Goal: Find specific page/section: Find specific page/section

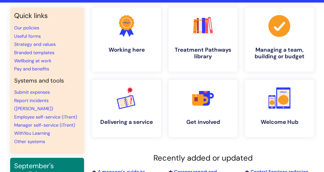
scroll to position [48, 0]
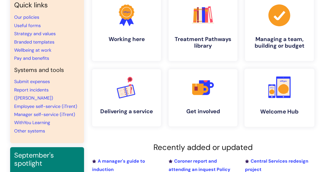
click at [294, 85] on link ".cls-1{fill:#f89b22;}.cls-1,.cls-2,.cls-3{stroke-width:0px;}.cls-2{fill:#2d3cff…" at bounding box center [280, 98] width 70 height 58
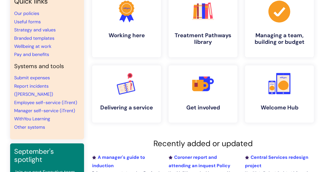
scroll to position [77, 0]
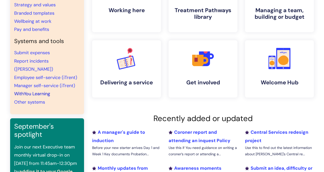
click at [37, 91] on link "WithYou Learning" at bounding box center [32, 94] width 36 height 6
